Goal: Task Accomplishment & Management: Manage account settings

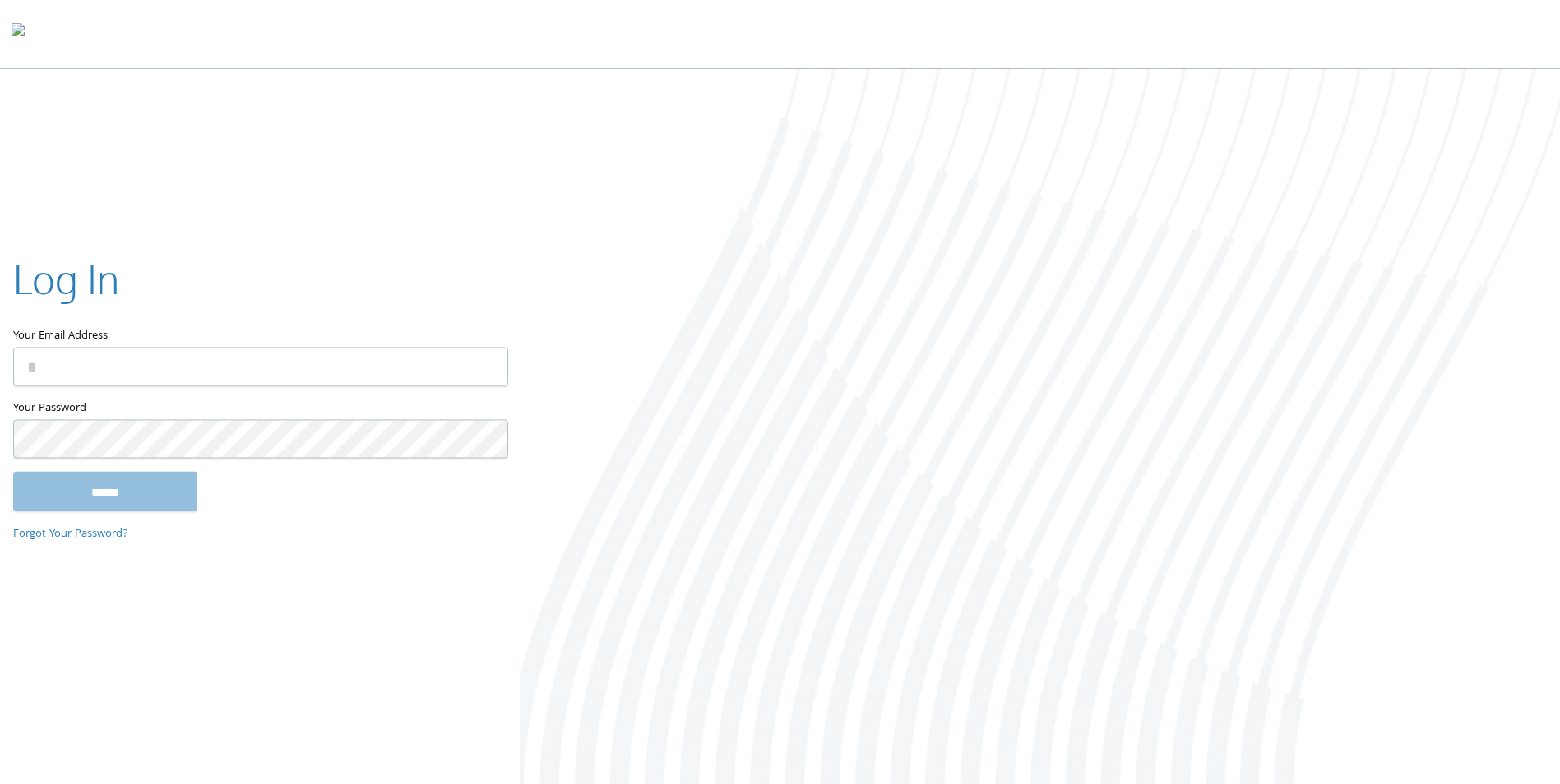
type input "**********"
click at [98, 491] on input "******" at bounding box center [105, 491] width 184 height 39
type input "**********"
click at [128, 501] on input "******" at bounding box center [105, 491] width 184 height 39
